Goal: Information Seeking & Learning: Learn about a topic

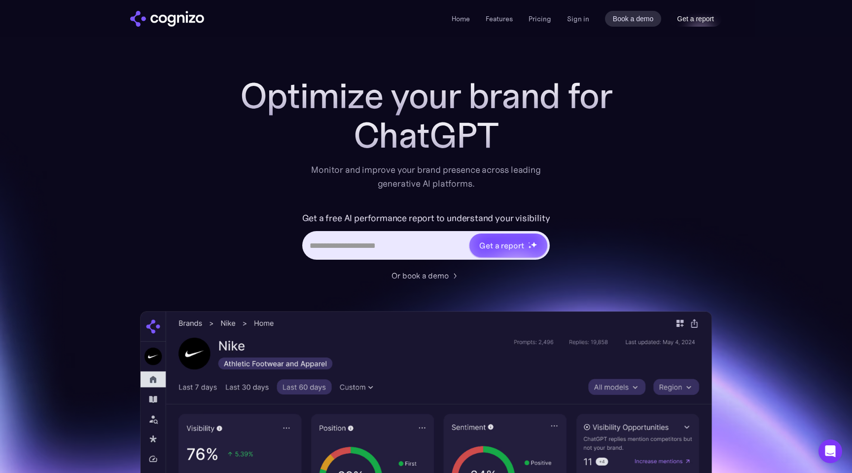
click at [685, 20] on link "Get a report" at bounding box center [695, 19] width 53 height 16
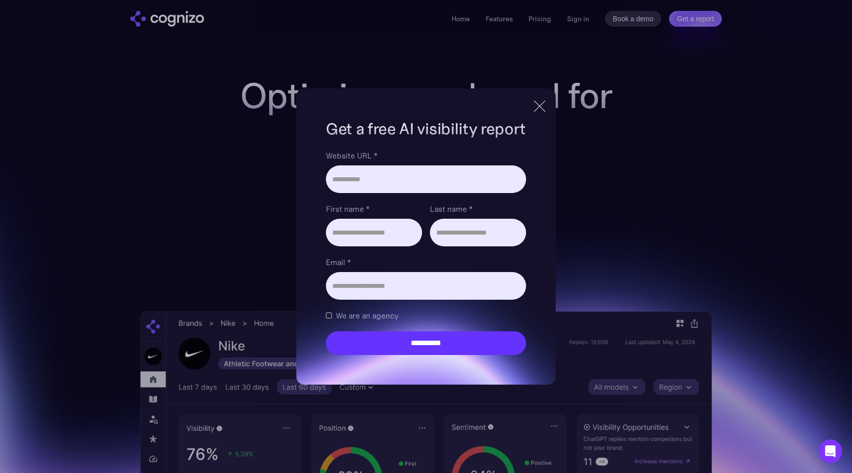
click at [540, 108] on div at bounding box center [540, 106] width 0 height 16
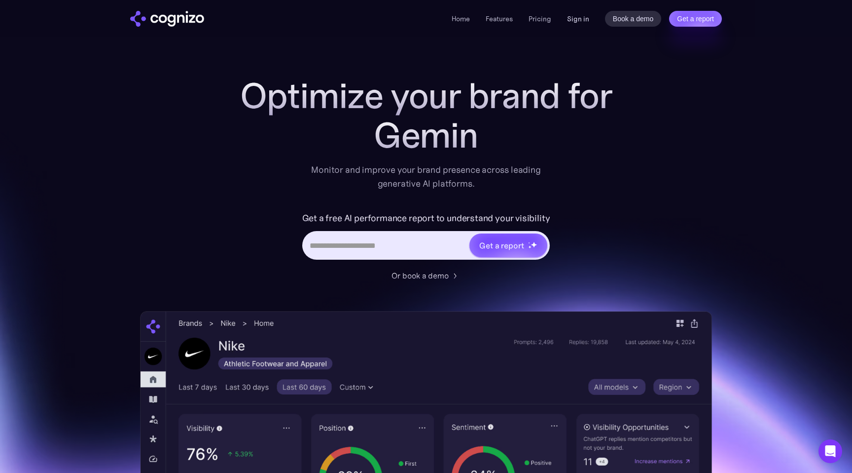
click at [585, 17] on link "Sign in" at bounding box center [578, 19] width 22 height 12
click at [547, 21] on link "Pricing" at bounding box center [540, 18] width 23 height 9
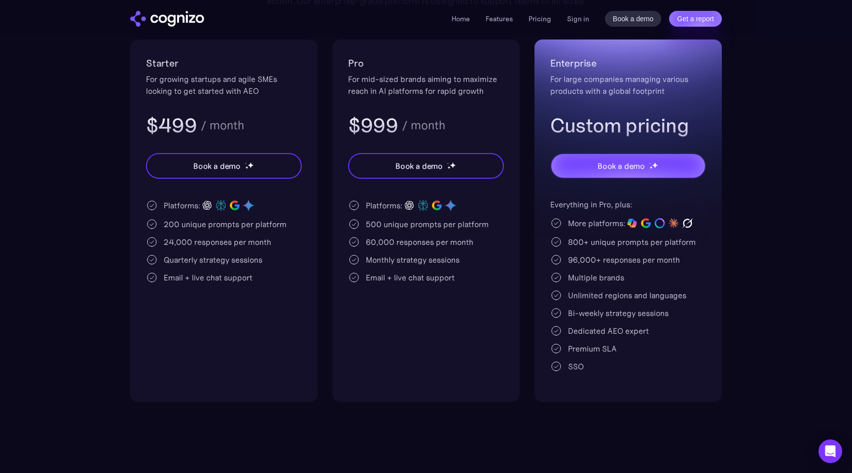
scroll to position [177, 0]
